Goal: Information Seeking & Learning: Learn about a topic

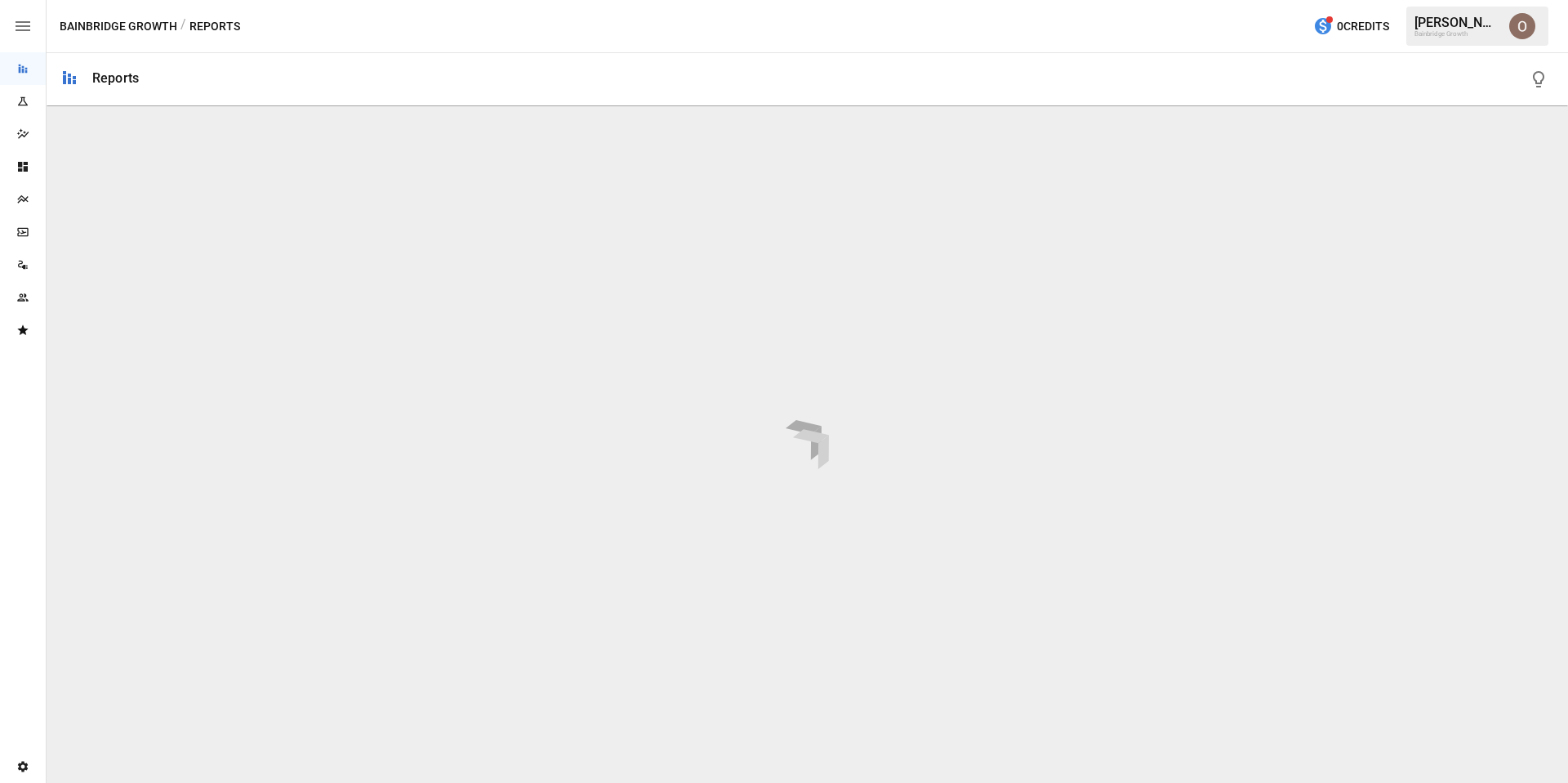
click at [1521, 36] on img "Oleksii Flok" at bounding box center [1522, 26] width 26 height 26
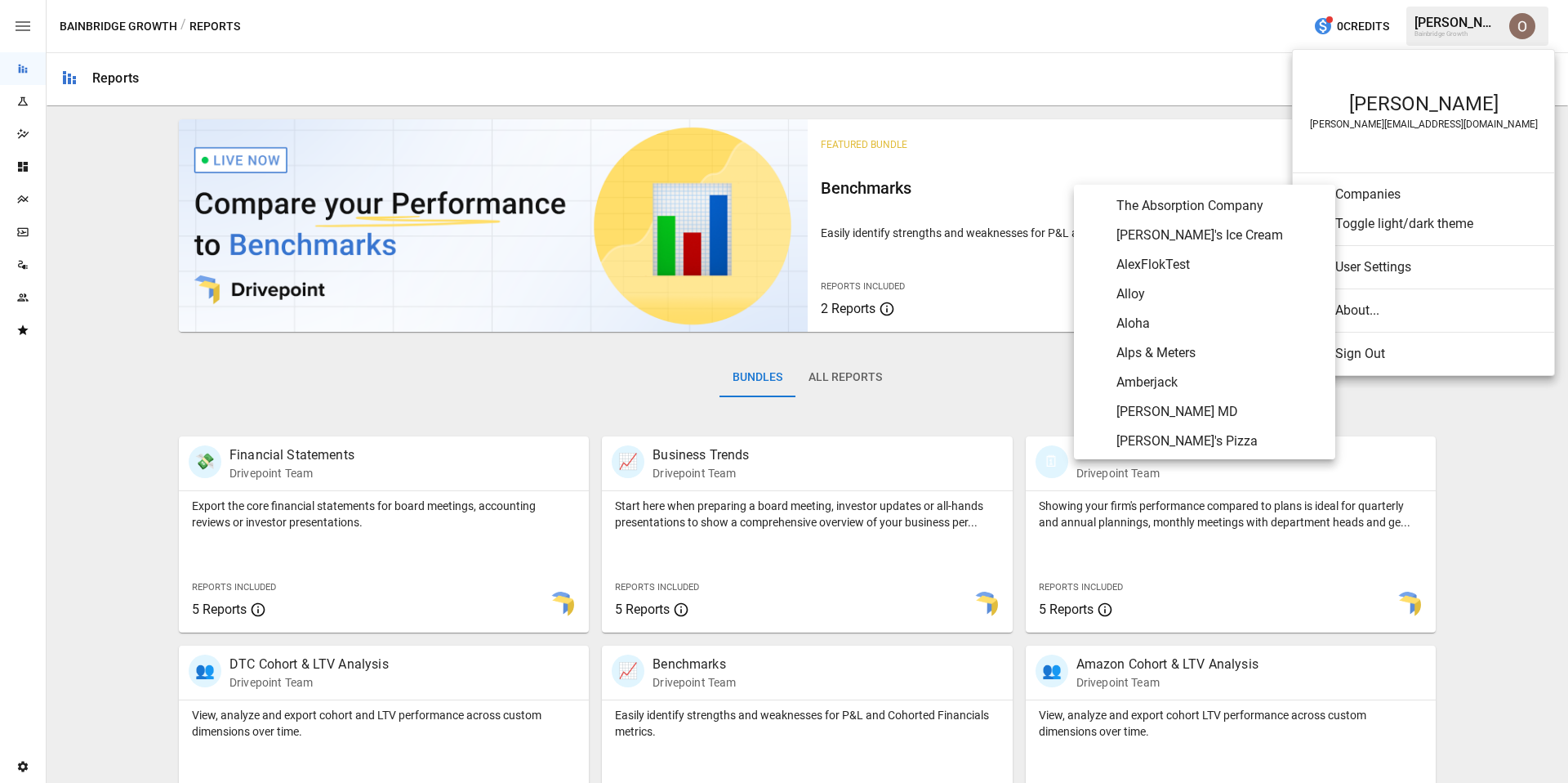
scroll to position [15, 0]
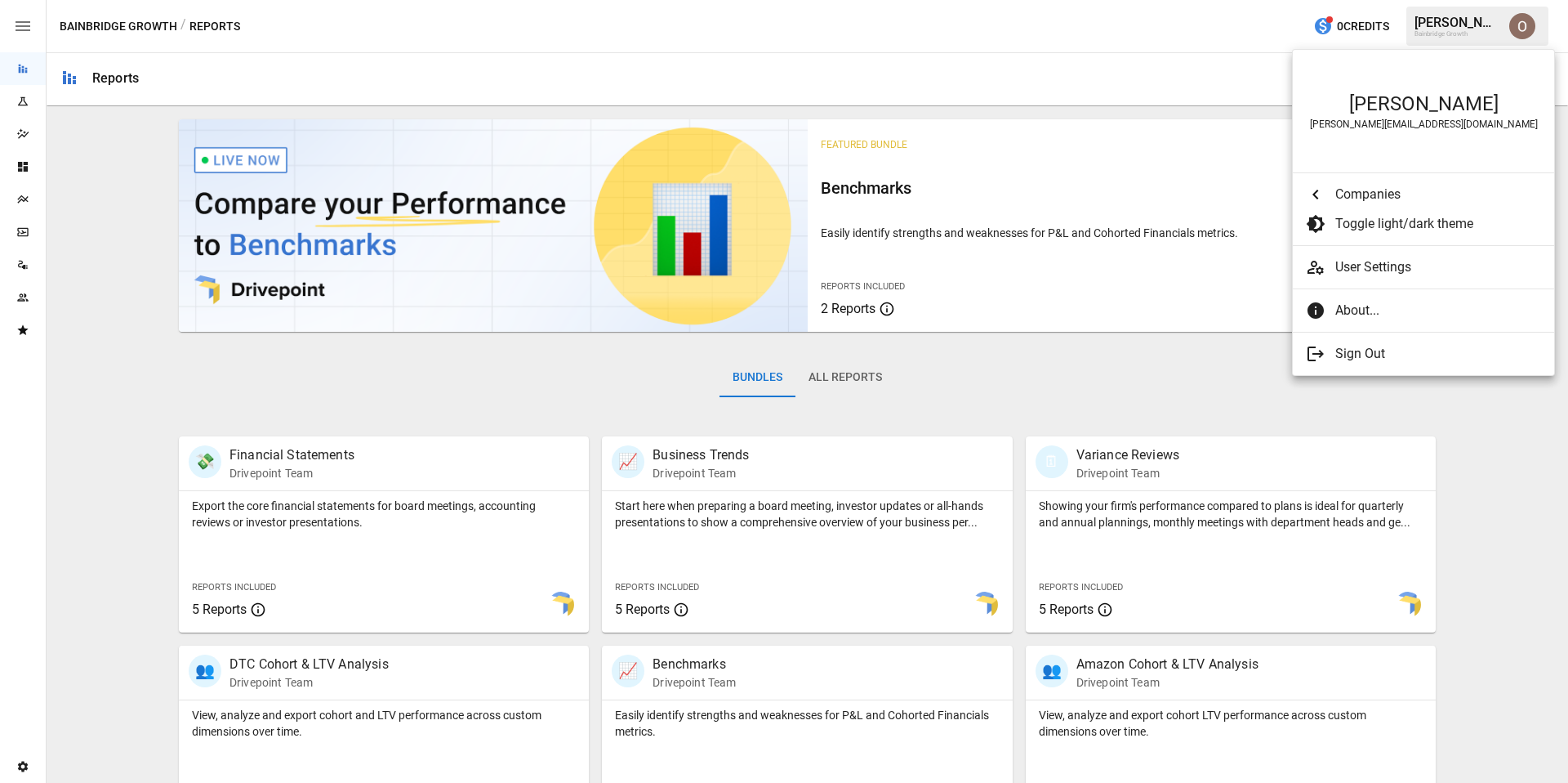
click at [1371, 303] on ul "[PERSON_NAME] [PERSON_NAME][EMAIL_ADDRESS][DOMAIN_NAME] Companies Toggle light/…" at bounding box center [1423, 212] width 261 height 325
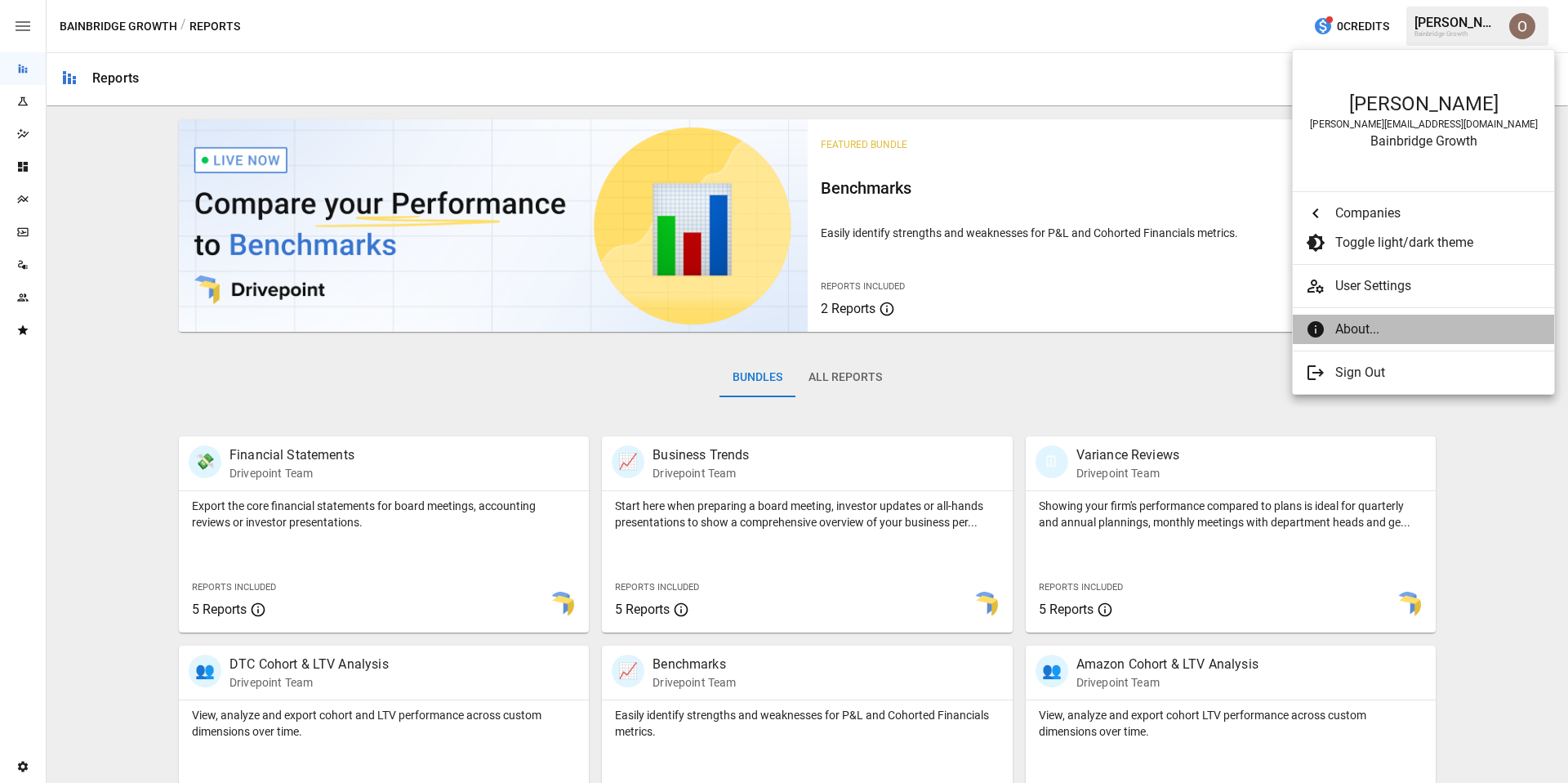
click at [1371, 335] on span "About..." at bounding box center [1438, 329] width 206 height 19
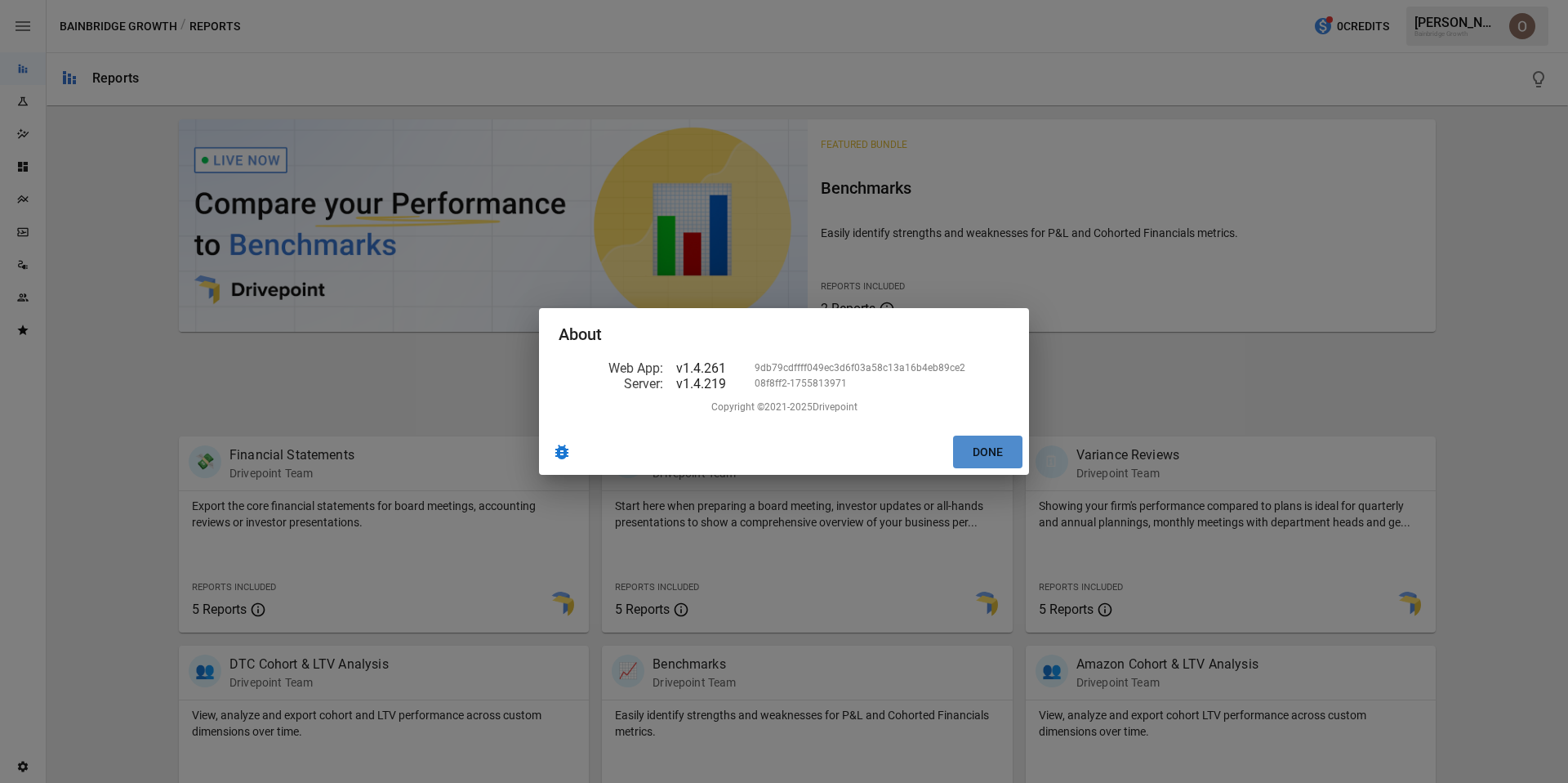
click at [998, 454] on button "Done" at bounding box center [987, 452] width 70 height 33
